Goal: Information Seeking & Learning: Find specific fact

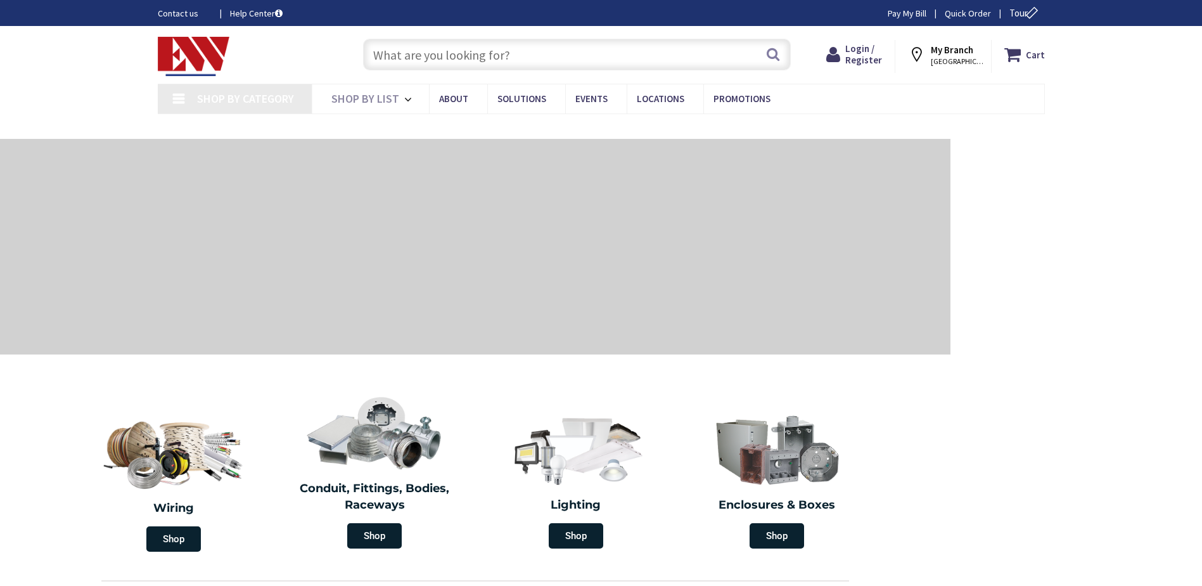
type input "[GEOGRAPHIC_DATA], [GEOGRAPHIC_DATA]"
click at [461, 56] on input "text" at bounding box center [577, 55] width 428 height 32
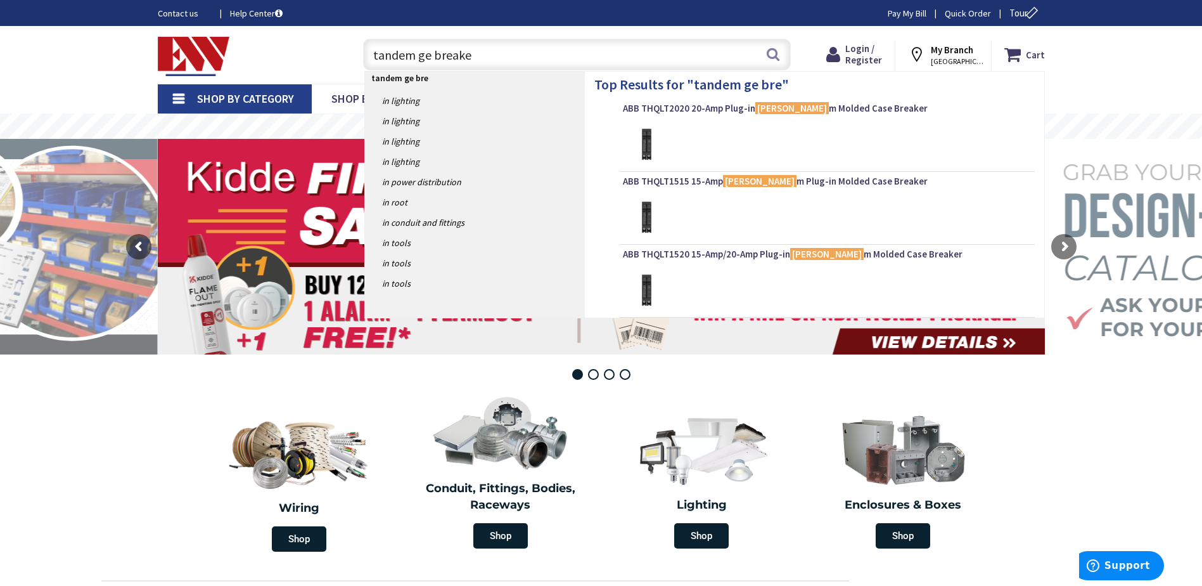
type input "tandem ge breaker"
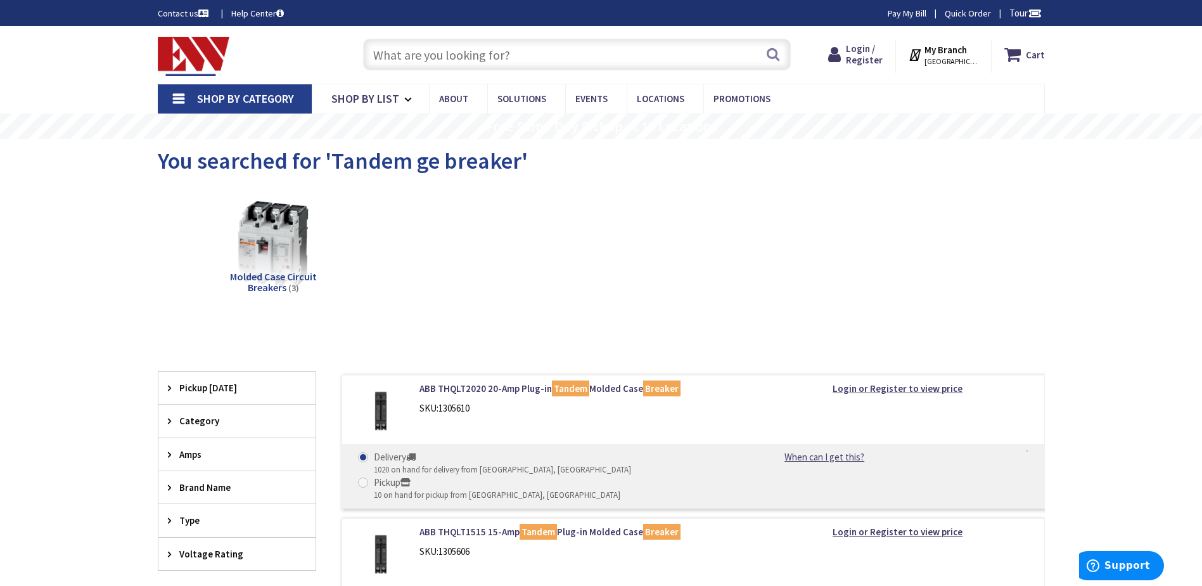
click at [457, 58] on input "text" at bounding box center [577, 55] width 428 height 32
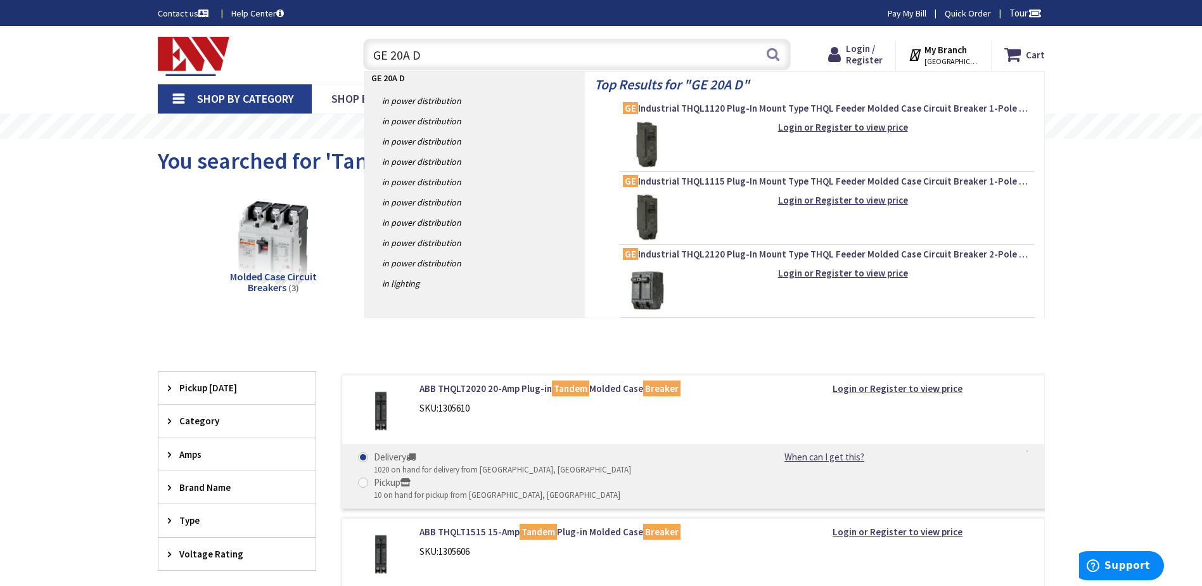
type input "GE 20A DF"
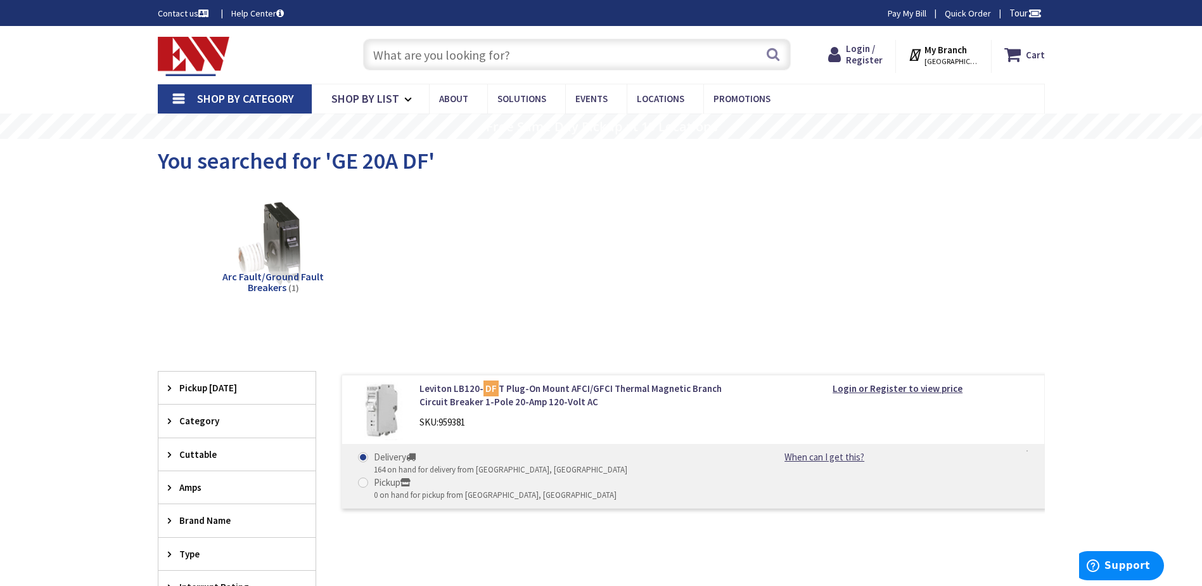
click at [394, 57] on input "text" at bounding box center [577, 55] width 428 height 32
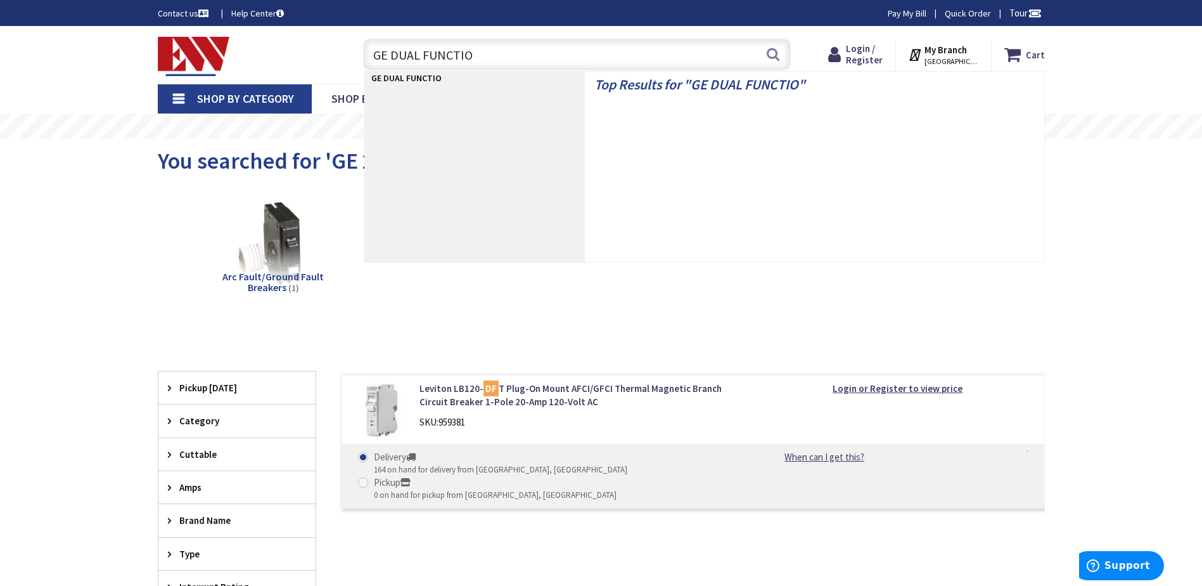
type input "GE DUAL FUNCTION"
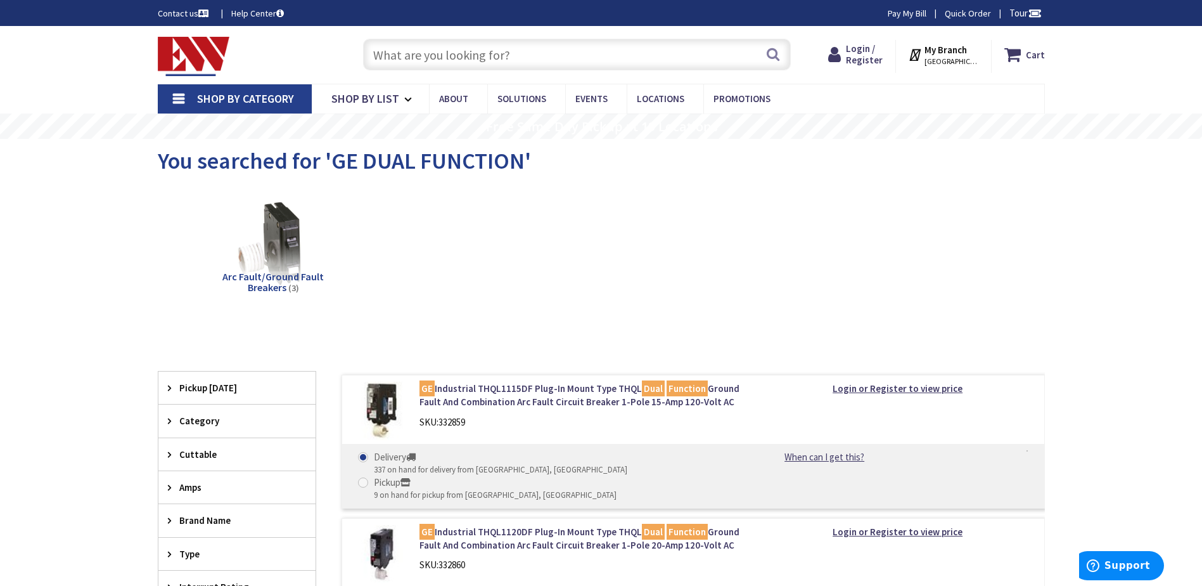
click at [431, 62] on input "text" at bounding box center [577, 55] width 428 height 32
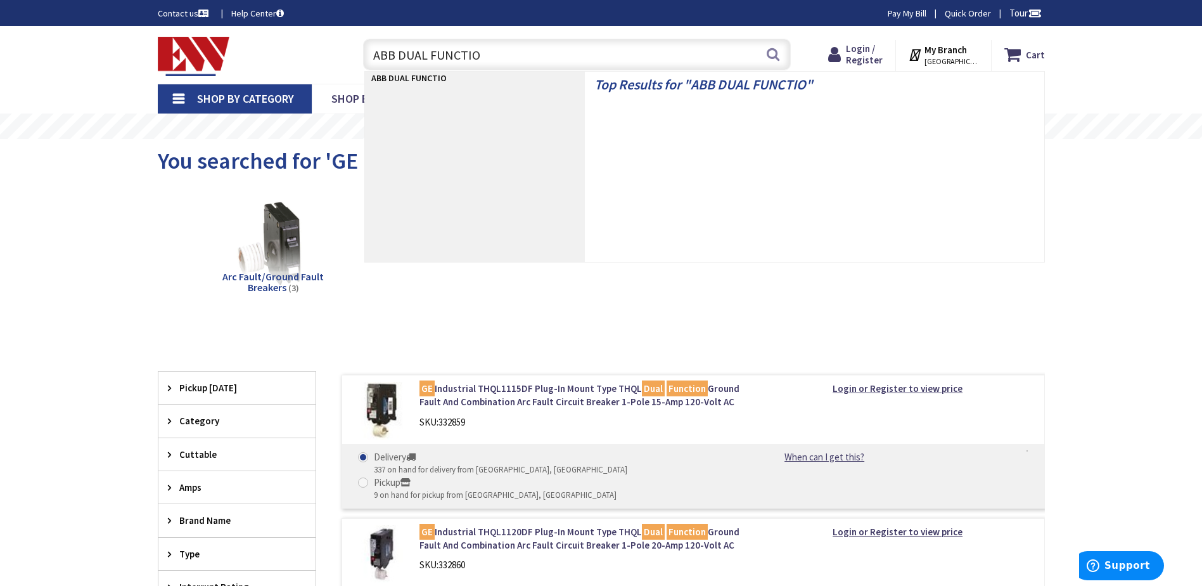
type input "ABB DUAL FUNCTION"
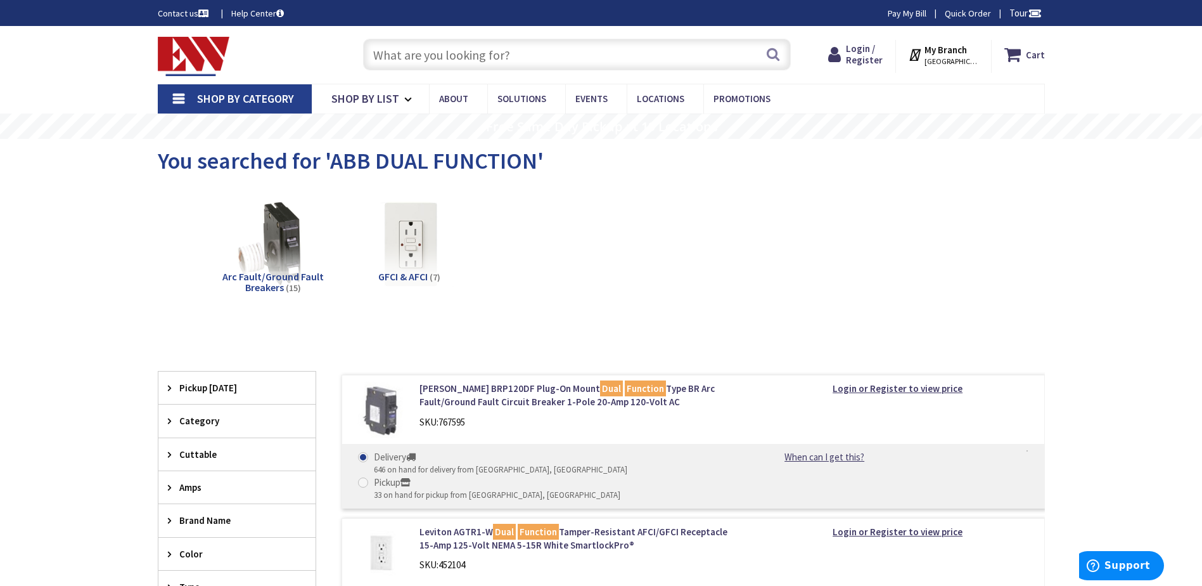
click at [494, 54] on input "text" at bounding box center [577, 55] width 428 height 32
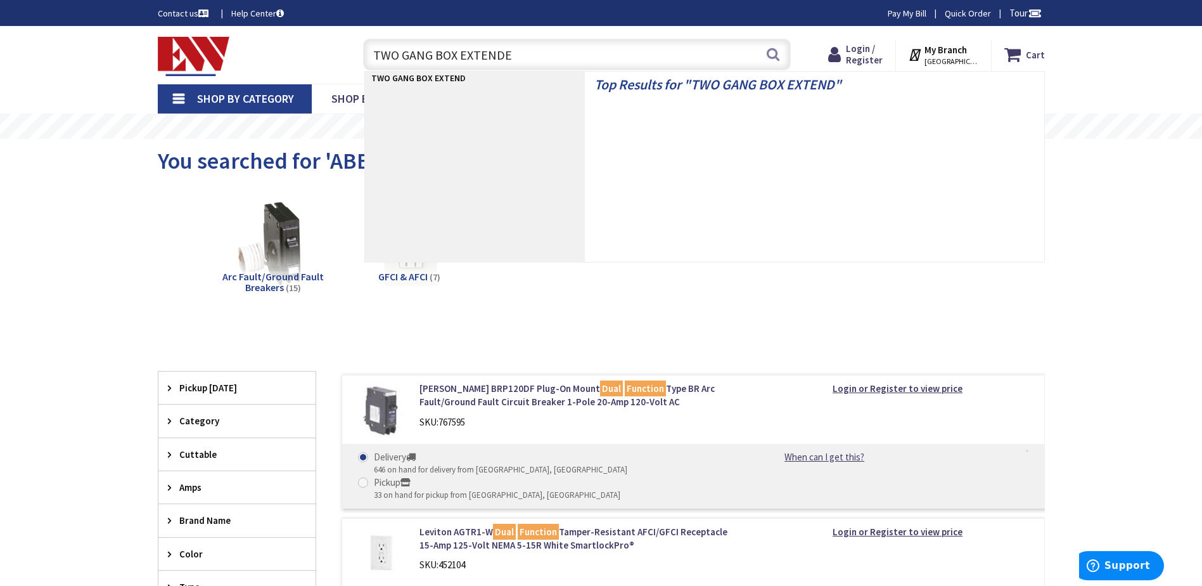
type input "TWO GANG BOX EXTENDER"
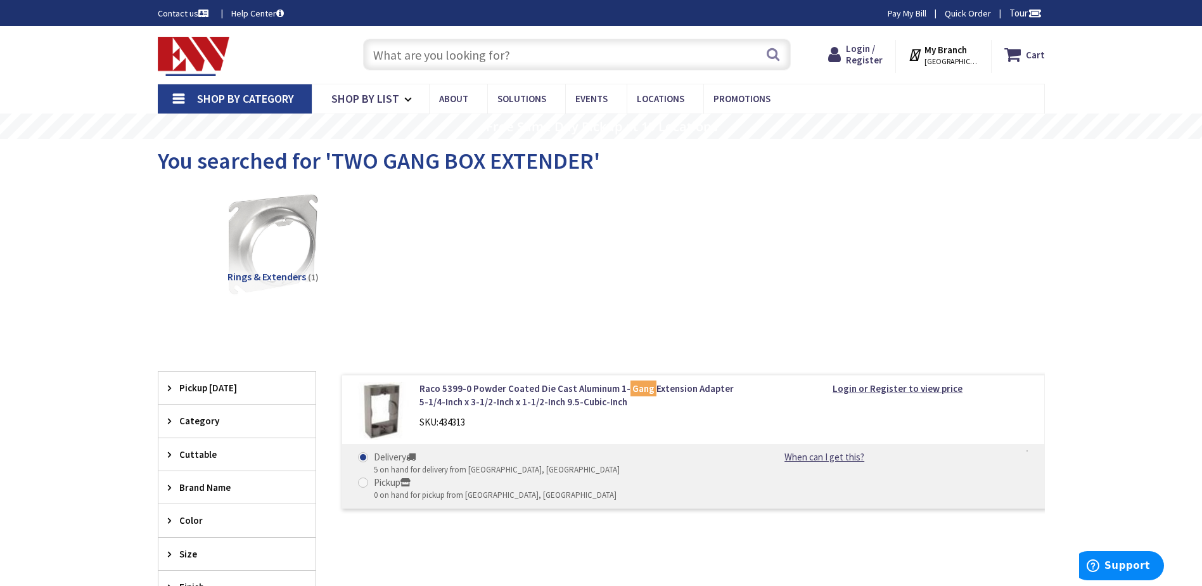
click at [455, 60] on input "text" at bounding box center [577, 55] width 428 height 32
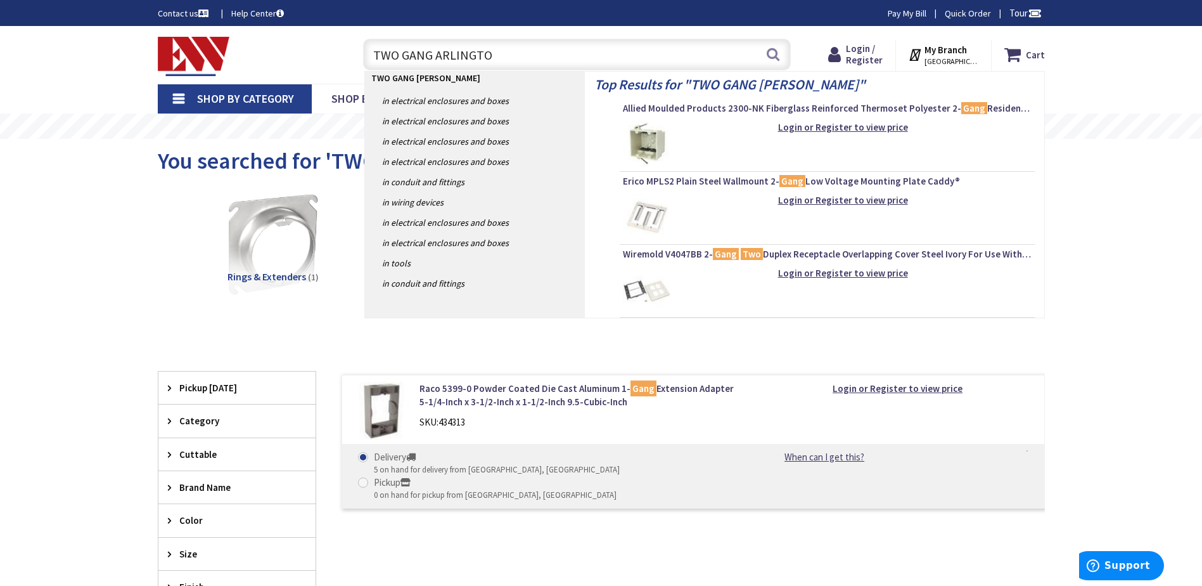
type input "TWO GANG ARLINGTON"
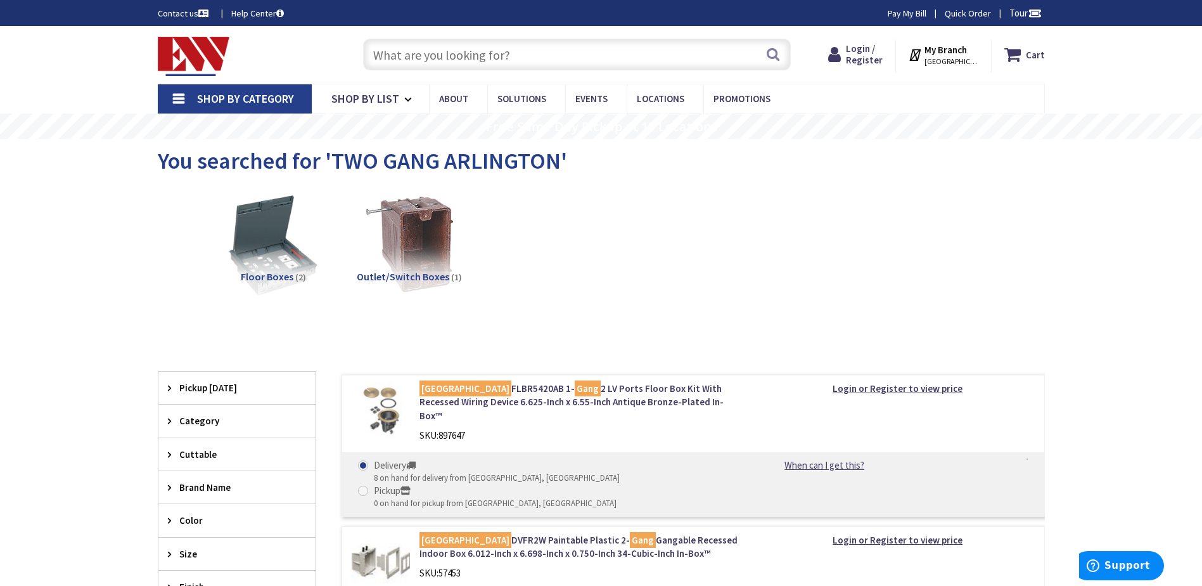
click at [420, 56] on input "text" at bounding box center [577, 55] width 428 height 32
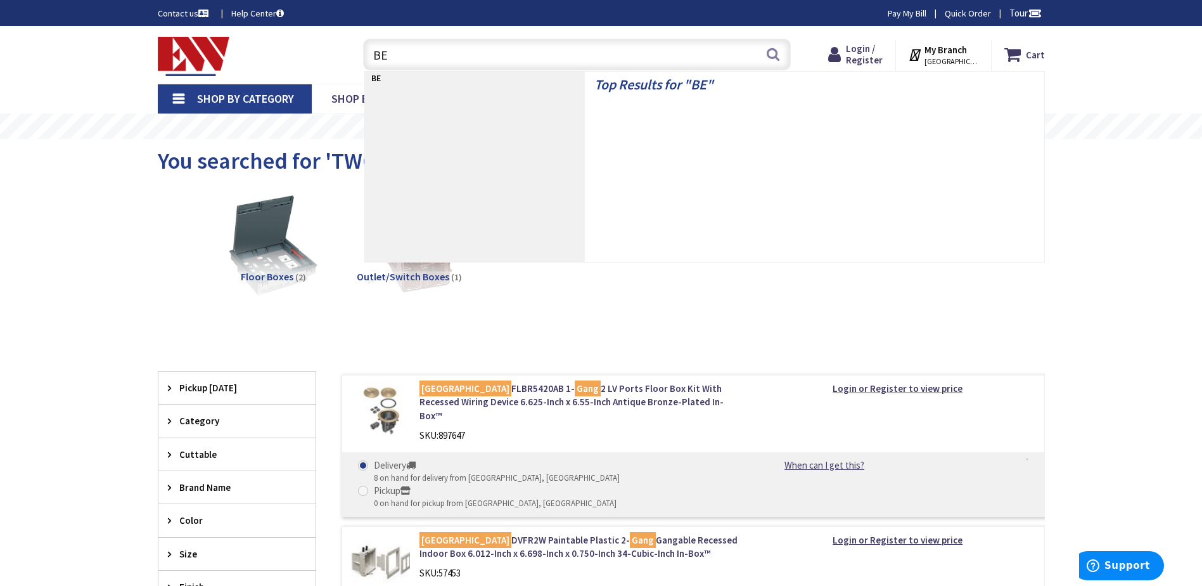
type input "BE2"
